Goal: Check status: Check status

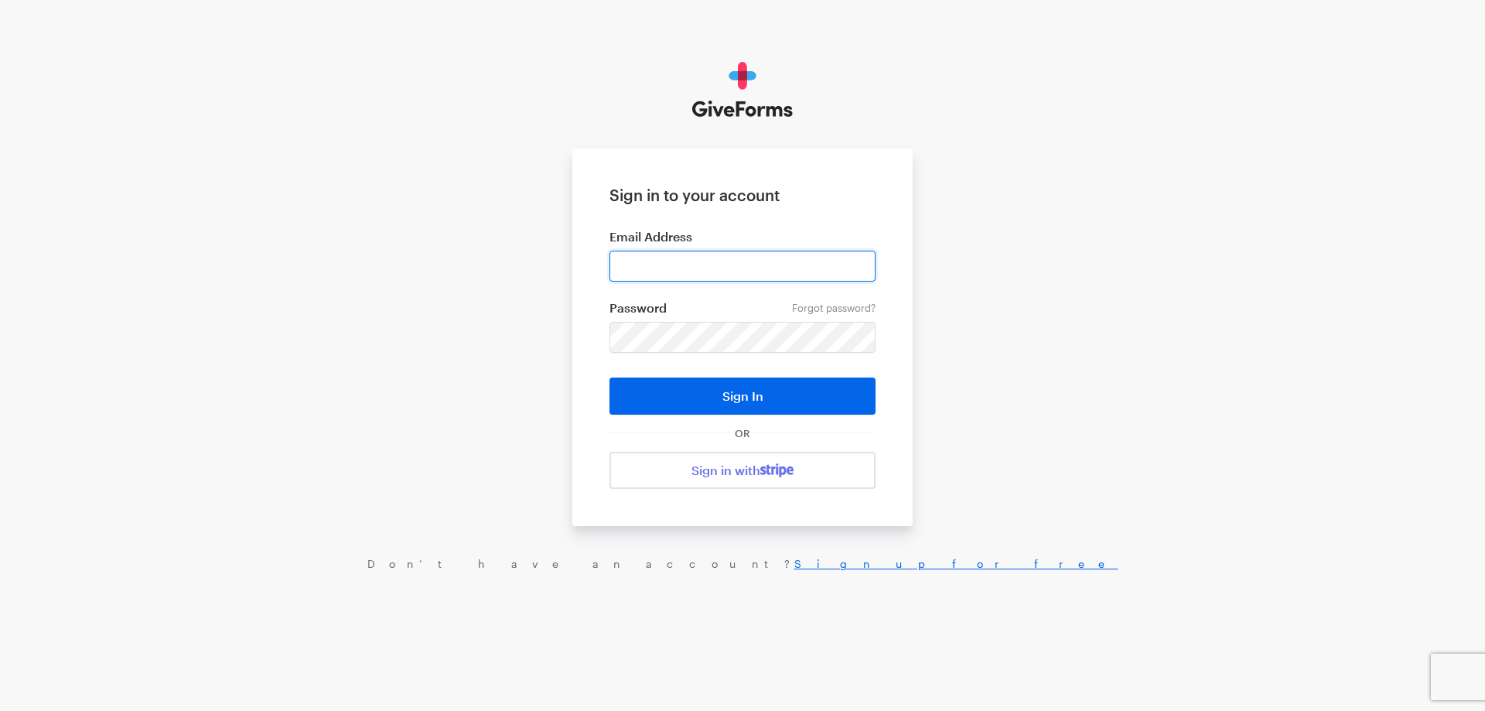
click at [698, 258] on input "email" at bounding box center [743, 266] width 266 height 31
type input "[EMAIL_ADDRESS][DOMAIN_NAME]"
click at [610, 377] on button "Sign In" at bounding box center [743, 395] width 266 height 37
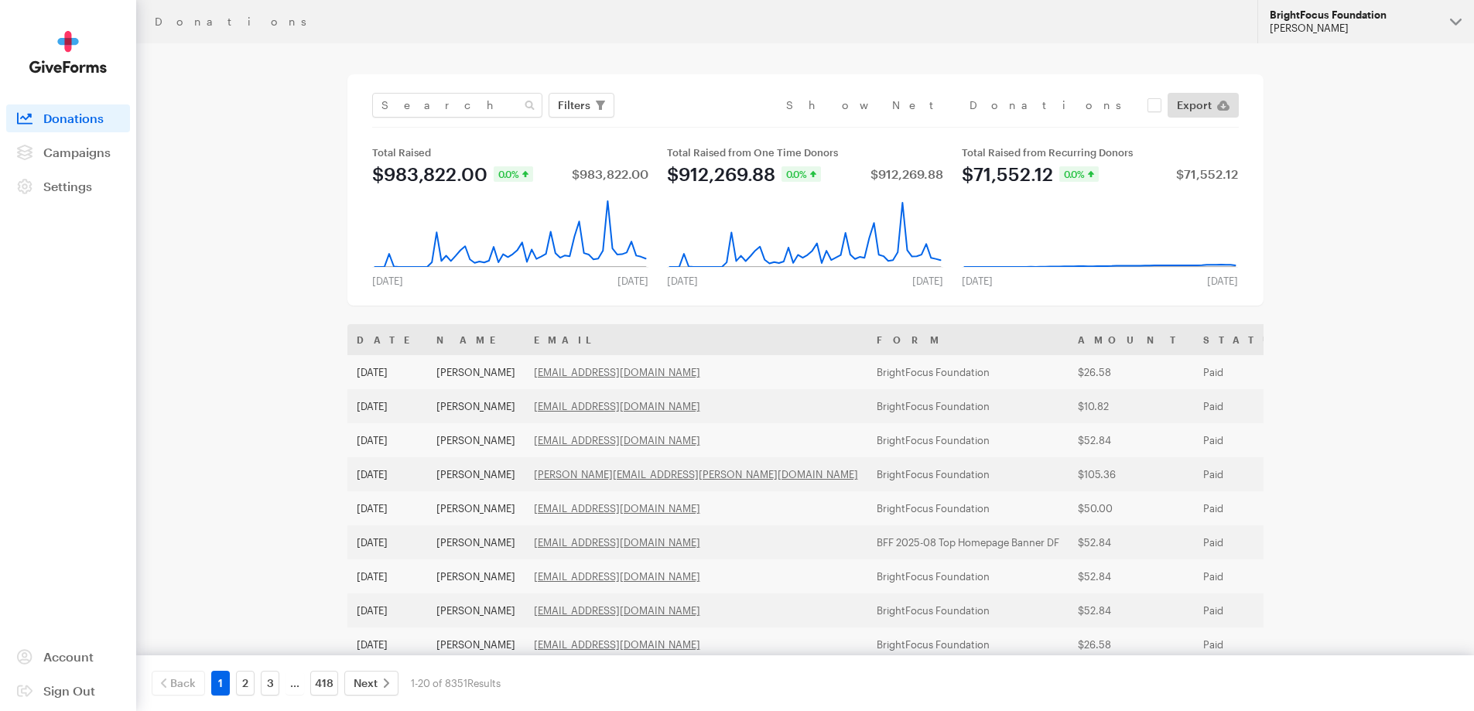
click at [1278, 16] on div "BrightFocus Foundation" at bounding box center [1353, 15] width 168 height 13
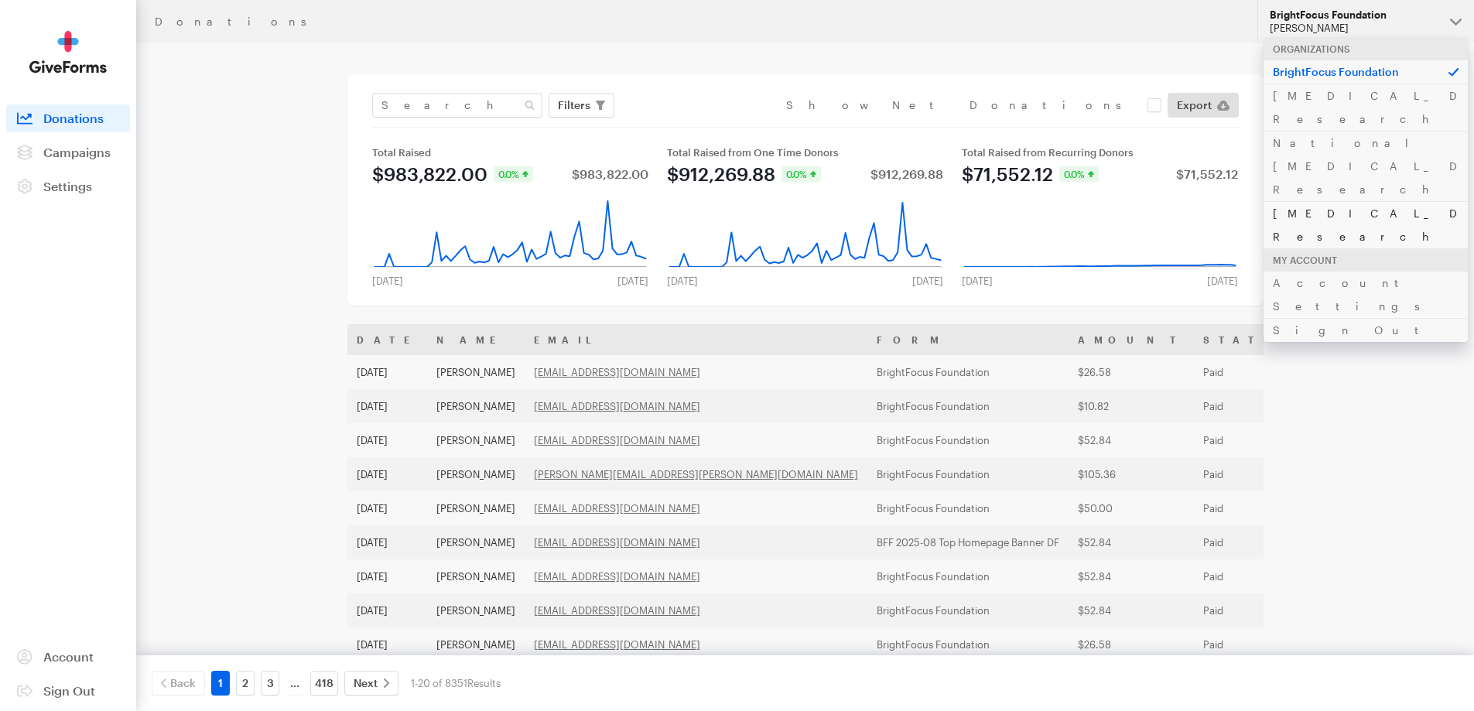
click at [1303, 201] on link "Alzheimer's Disease Research" at bounding box center [1365, 224] width 204 height 47
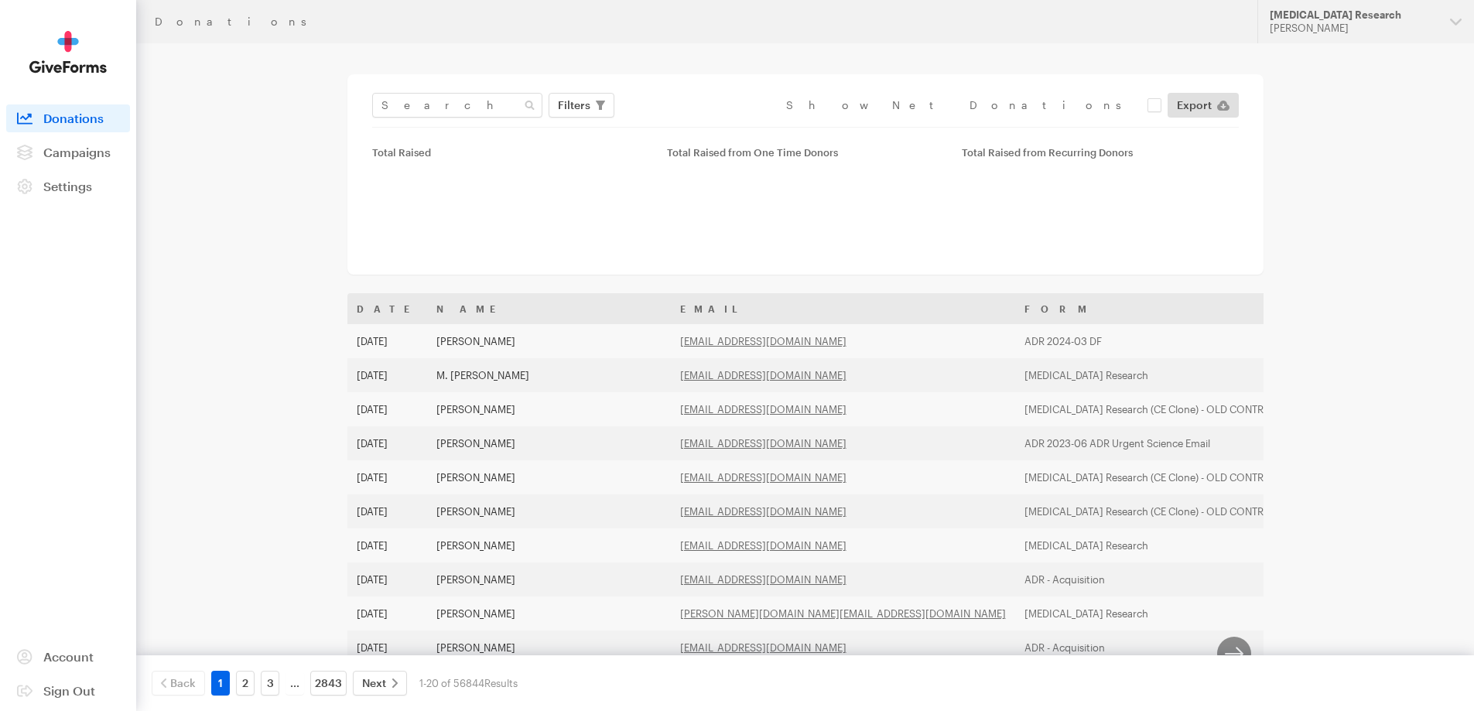
click at [448, 100] on input "text" at bounding box center [457, 105] width 170 height 25
type input "[EMAIL_ADDRESS][DOMAIN_NAME]"
click at [691, 125] on button "Apply" at bounding box center [716, 137] width 50 height 25
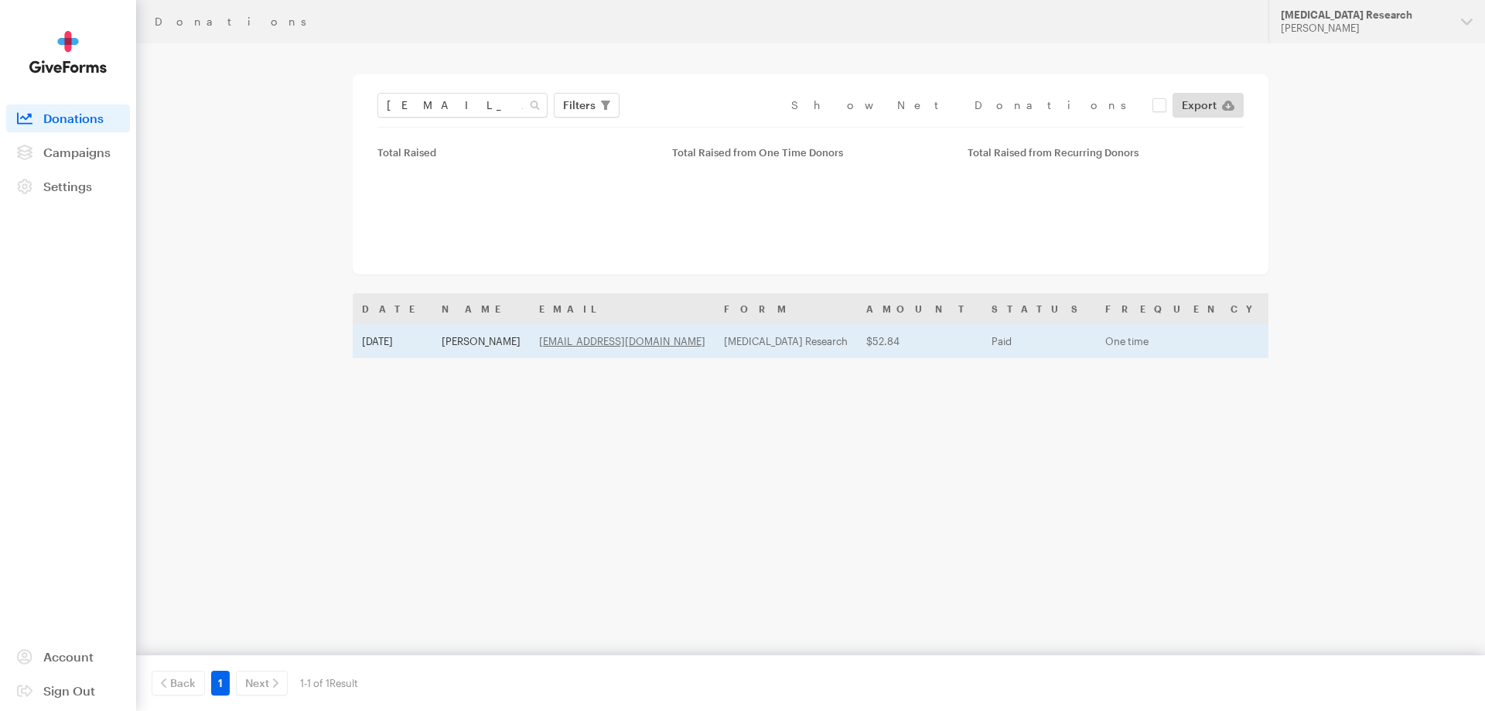
click at [412, 353] on td "Aug 16, 2025" at bounding box center [393, 341] width 80 height 34
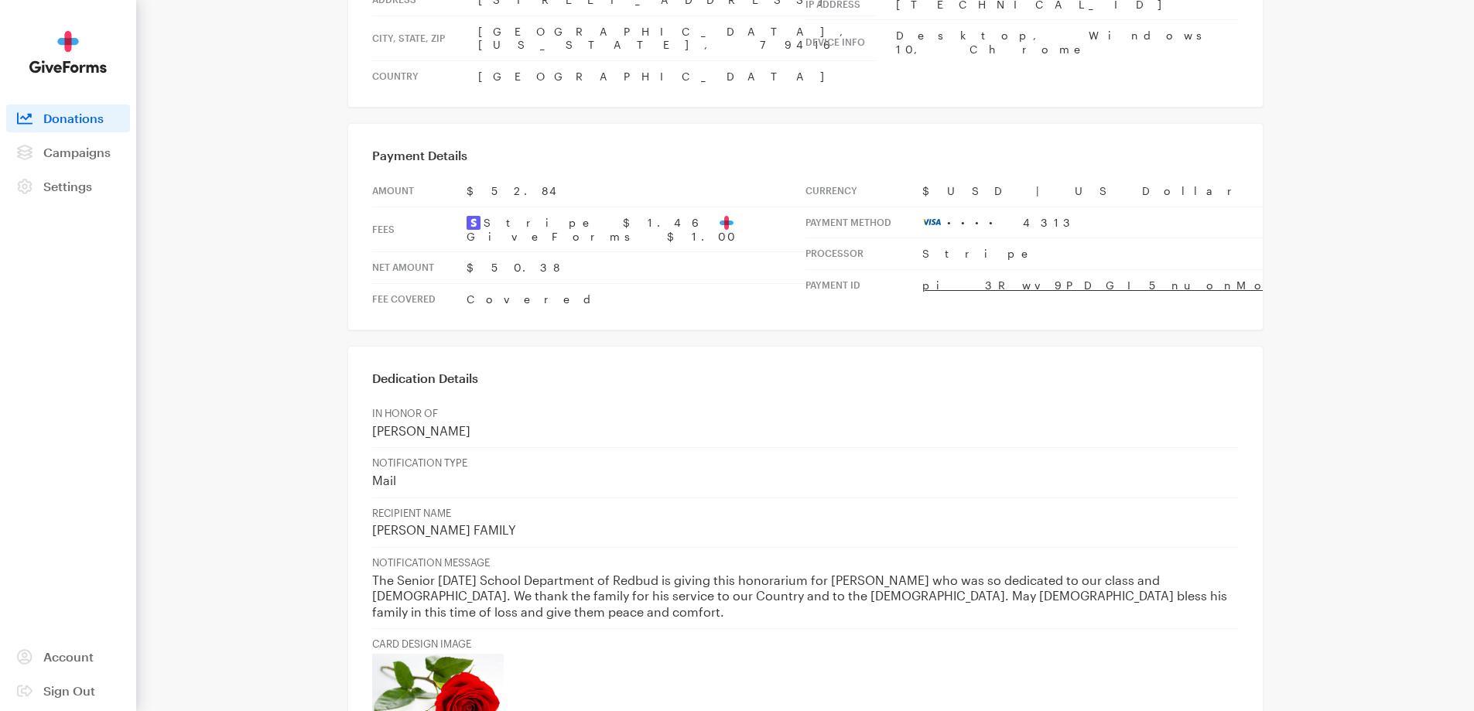
scroll to position [464, 0]
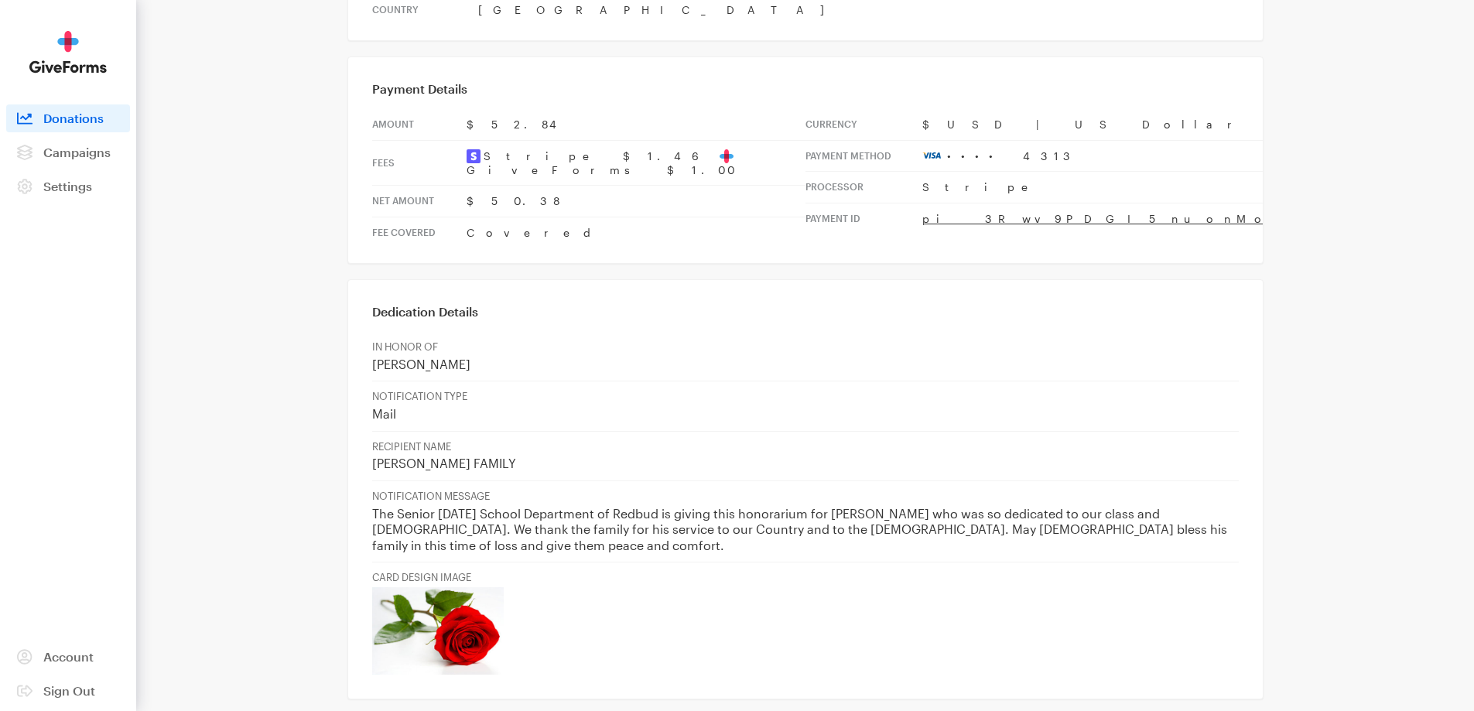
click at [1018, 506] on p "The Senior [DATE] School Department of Redbud is giving this honorarium for [PE…" at bounding box center [805, 530] width 866 height 48
drag, startPoint x: 1010, startPoint y: 476, endPoint x: 1073, endPoint y: 486, distance: 63.5
click at [1076, 506] on p "The Senior [DATE] School Department of Redbud is giving this honorarium for [PE…" at bounding box center [805, 530] width 866 height 48
click at [1025, 506] on p "The Senior [DATE] School Department of Redbud is giving this honorarium for [PE…" at bounding box center [805, 530] width 866 height 48
drag, startPoint x: 1016, startPoint y: 472, endPoint x: 1059, endPoint y: 485, distance: 44.5
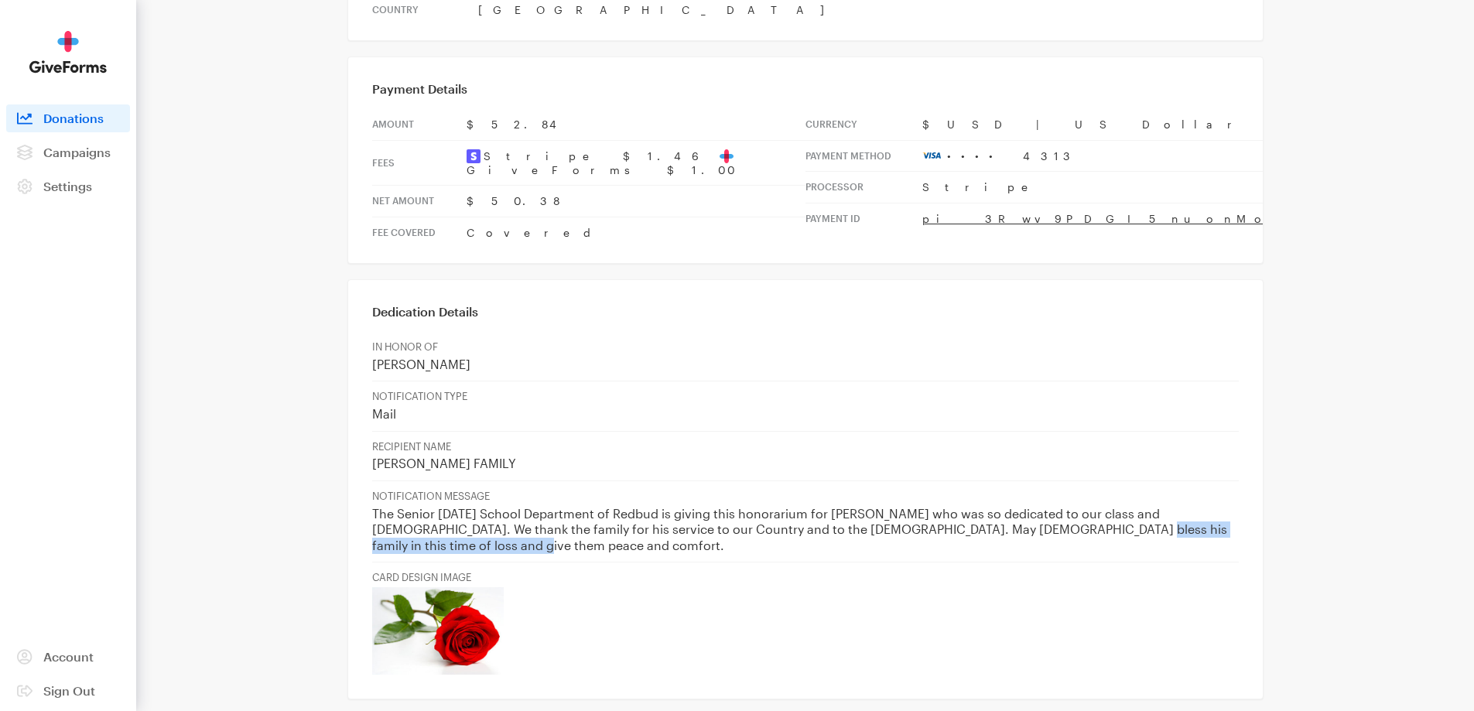
click at [1059, 506] on p "The Senior [DATE] School Department of Redbud is giving this honorarium for [PE…" at bounding box center [805, 530] width 866 height 48
copy p "me of loss and give them peace and comfort."
